Goal: Transaction & Acquisition: Purchase product/service

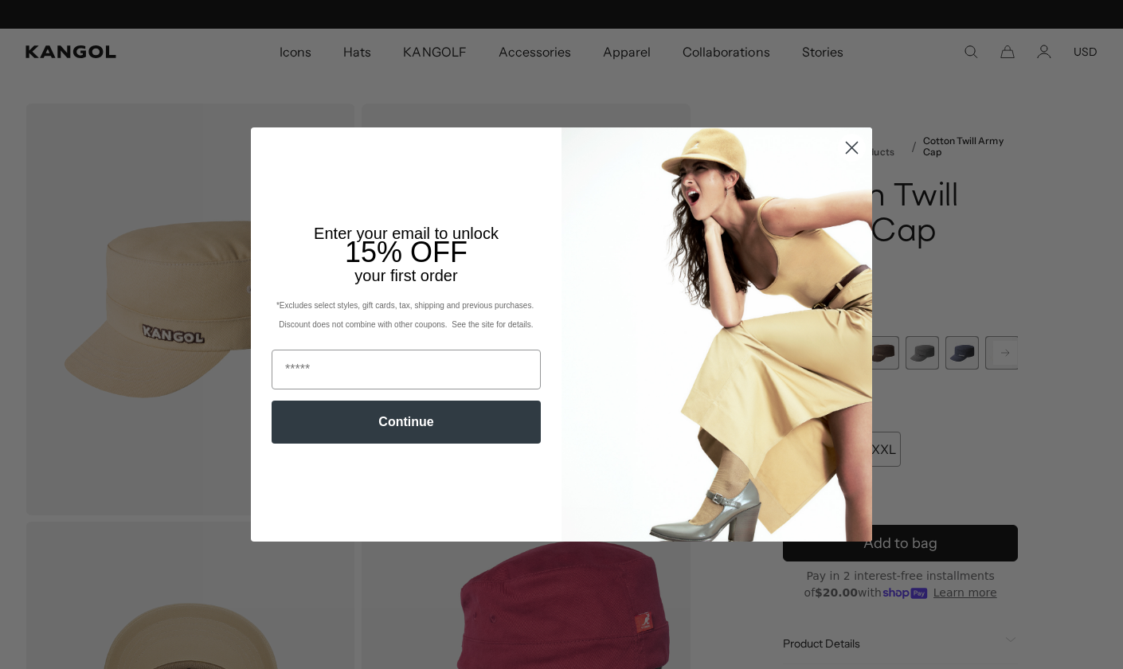
scroll to position [0, 328]
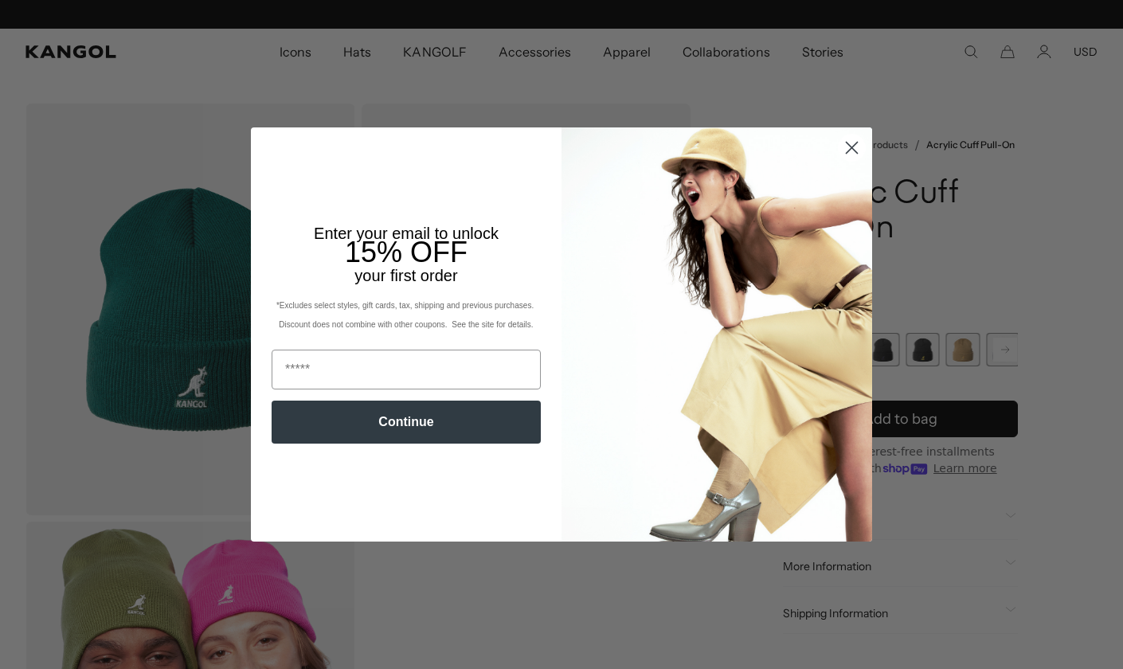
scroll to position [0, 328]
